Goal: Transaction & Acquisition: Obtain resource

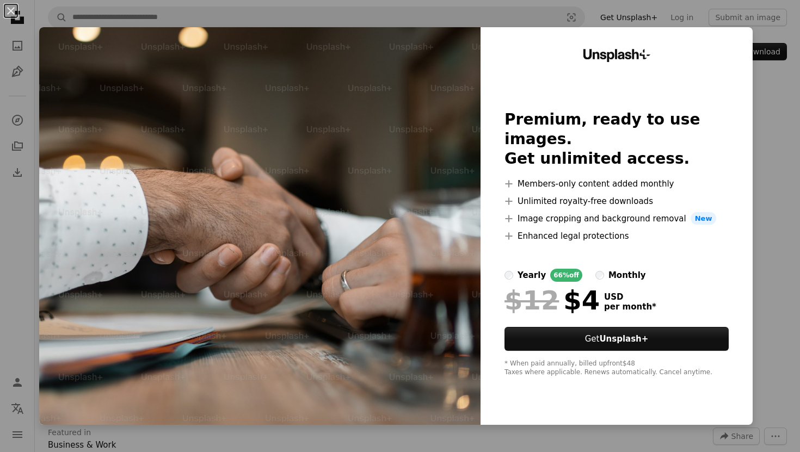
click at [598, 282] on div at bounding box center [616, 284] width 224 height 4
click at [608, 271] on div "monthly" at bounding box center [627, 275] width 38 height 13
click at [748, 248] on div "An X shape Unsplash+ Premium, ready to use images. Get unlimited access. A plus…" at bounding box center [400, 226] width 800 height 452
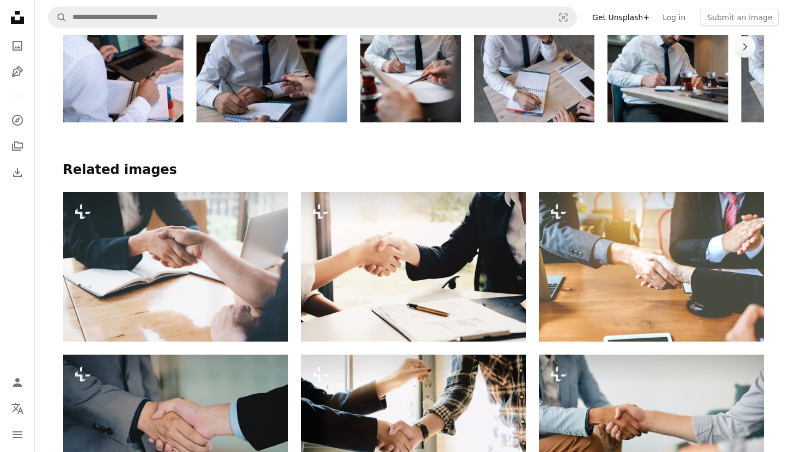
scroll to position [698, 0]
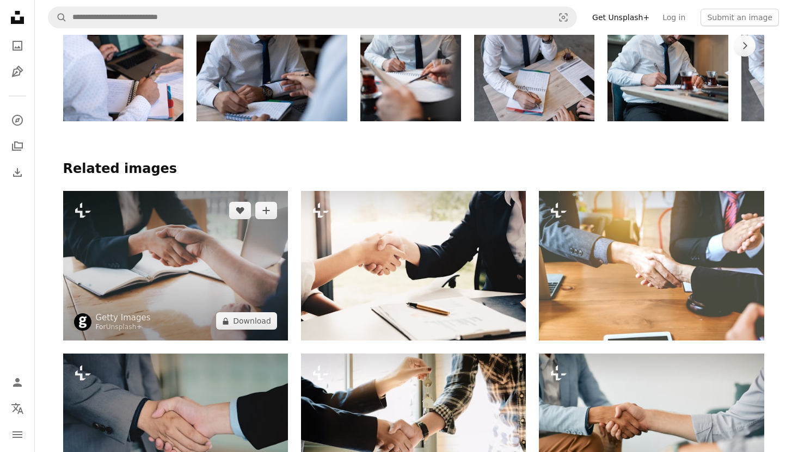
click at [210, 236] on img at bounding box center [175, 266] width 225 height 150
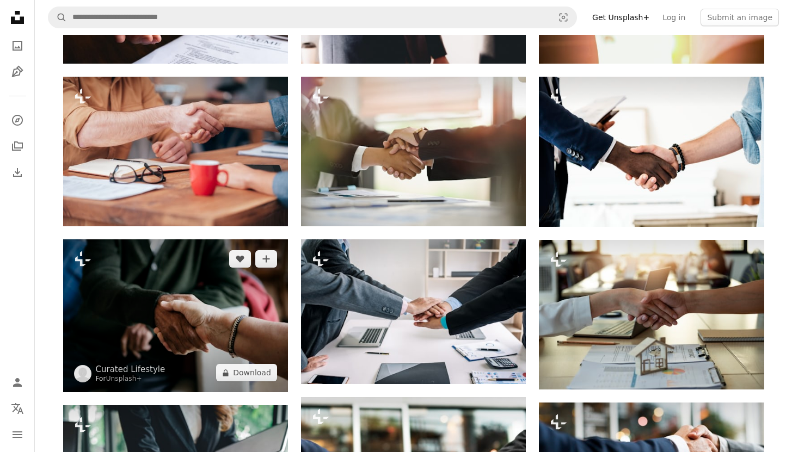
scroll to position [1473, 0]
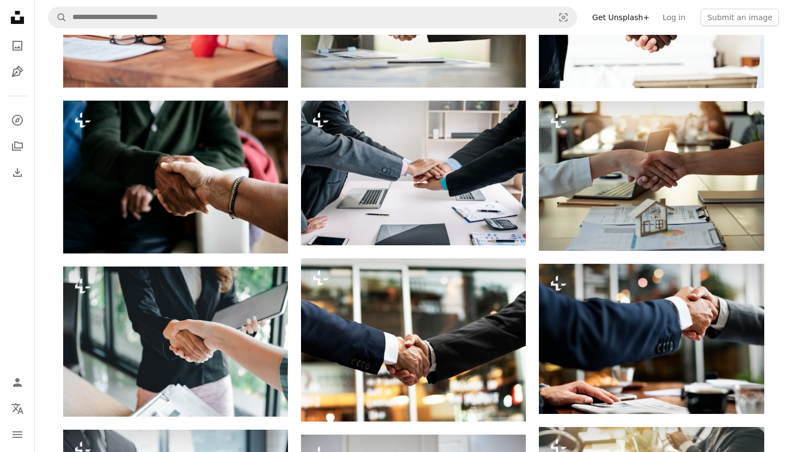
click at [295, 263] on div "Plus sign for Unsplash+ A heart A plus sign Getty Images For Unsplash+ A lock D…" at bounding box center [413, 392] width 701 height 2211
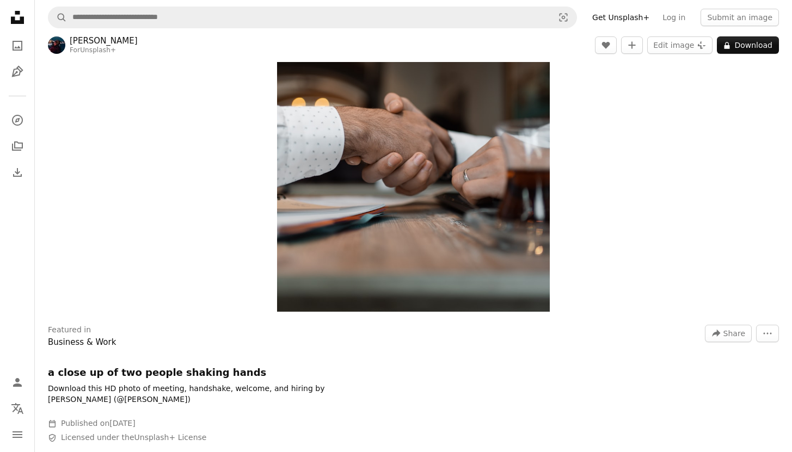
scroll to position [0, 0]
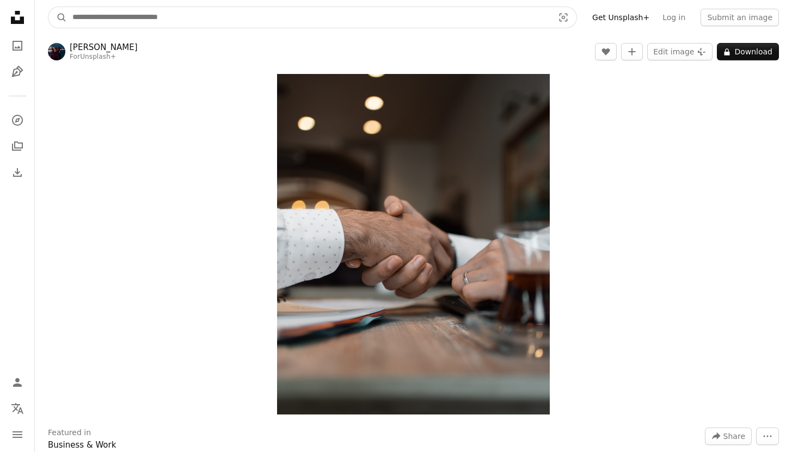
click at [250, 22] on input "Find visuals sitewide" at bounding box center [308, 17] width 483 height 21
type input "**********"
click button "A magnifying glass" at bounding box center [57, 17] width 19 height 21
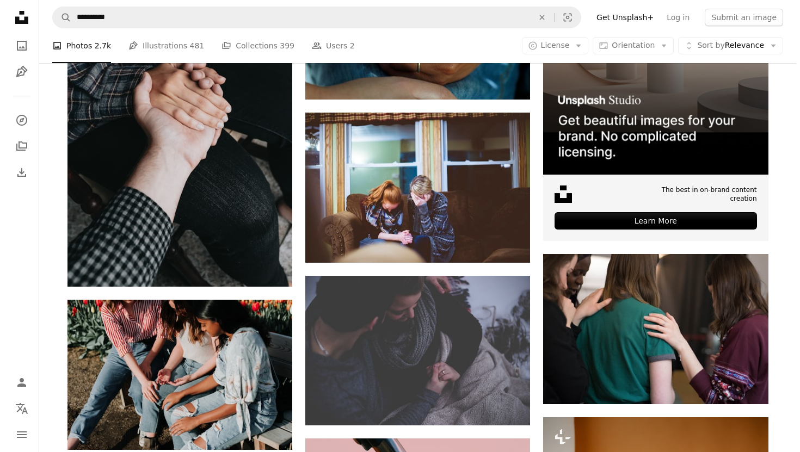
scroll to position [257, 0]
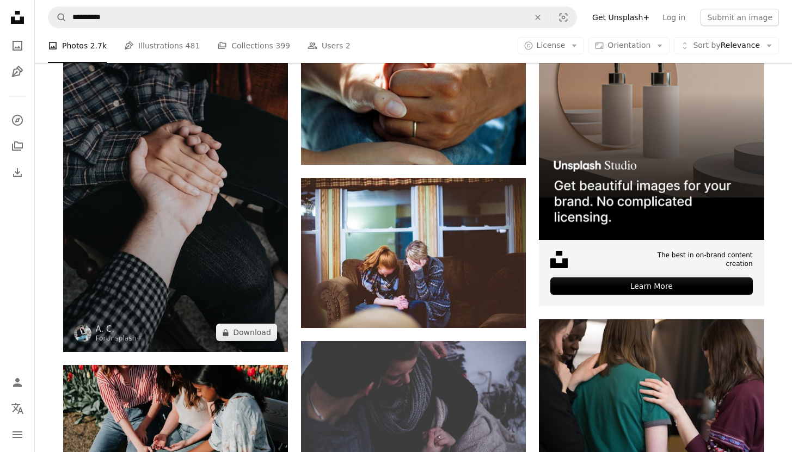
click at [126, 242] on img at bounding box center [175, 183] width 225 height 337
